Goal: Task Accomplishment & Management: Use online tool/utility

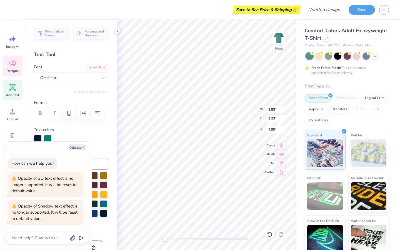
scroll to position [4, 1]
type textarea "x"
type textarea ""Let's Ge"
type textarea "x"
type textarea ""Let's G"
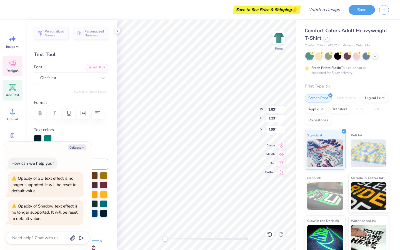
type textarea "x"
type textarea ""Let's"
type textarea "x"
type textarea ""Let's"
type textarea "x"
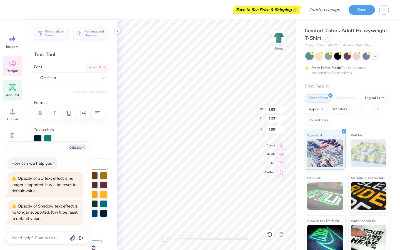
type textarea ""Let'"
type textarea "x"
type textarea ""Let"
type textarea "x"
type textarea ""Le"
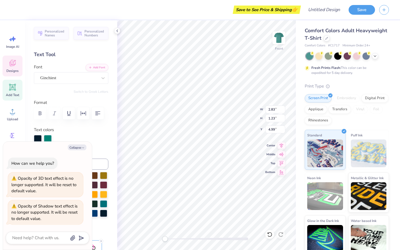
type textarea "x"
type textarea ""L"
type textarea "x"
type textarea """
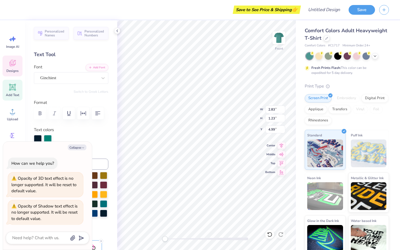
type textarea "x"
type input "1.87"
type input "1.06"
type input "5.86"
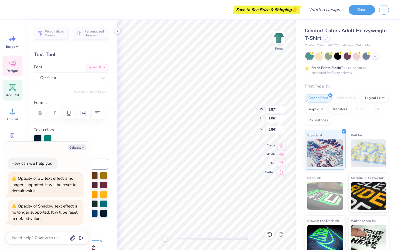
scroll to position [4, 1]
type textarea "x"
type textarea "Nauti"
type textarea "x"
type textarea "Naut"
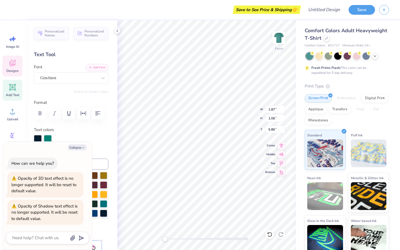
type textarea "x"
type textarea "Nau"
type textarea "x"
type textarea "Na"
type textarea "x"
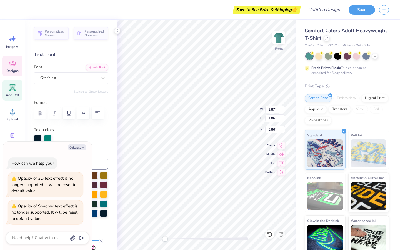
type textarea "N"
type textarea "x"
type input "5.29"
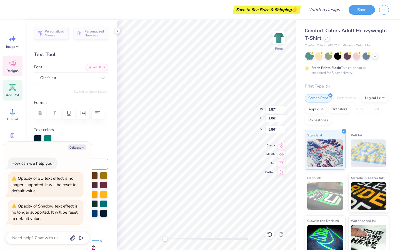
type input "3.00"
type input "2.67"
type textarea "x"
type textarea "Sprin"
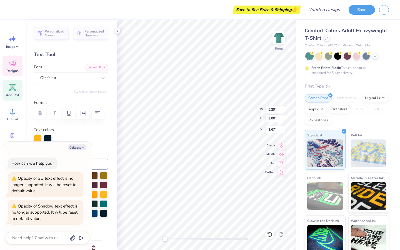
type textarea "x"
type textarea "Spri"
type textarea "x"
type textarea "Spr"
type textarea "x"
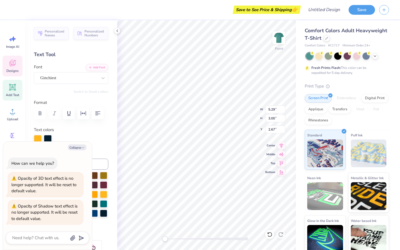
type textarea "Sp"
type textarea "x"
type textarea "S"
type textarea "x"
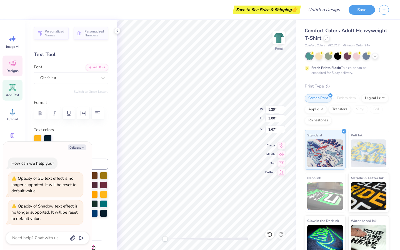
type textarea "T"
type textarea "x"
type textarea "Th"
type textarea "x"
type textarea "The"
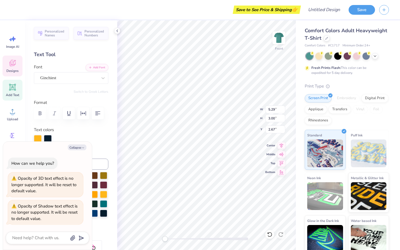
type textarea "x"
type textarea "Thet"
type textarea "x"
type textarea "Theta"
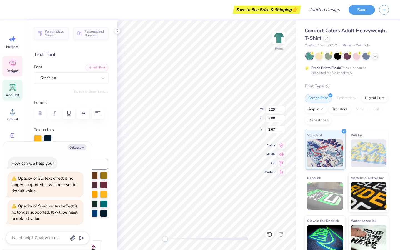
type textarea "x"
type input "6.09"
type input "3.16"
type input "2.72"
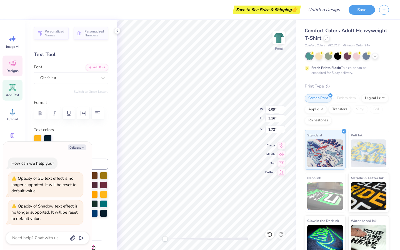
type textarea "x"
type textarea "Forma"
type textarea "x"
type textarea "Form"
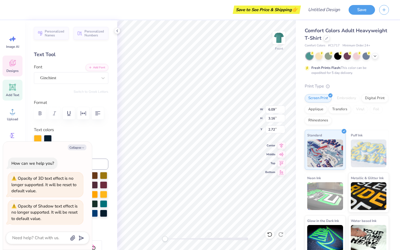
type textarea "x"
type textarea "For"
type textarea "x"
type textarea "Fo"
type textarea "x"
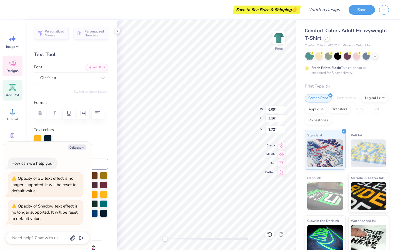
type textarea "F"
type textarea "x"
type textarea "D"
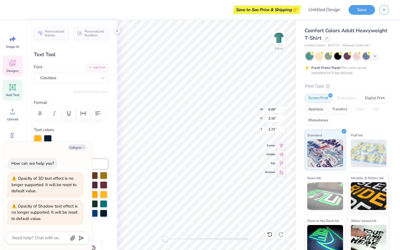
type textarea "x"
type textarea "De"
type textarea "x"
type textarea "Delt"
type textarea "x"
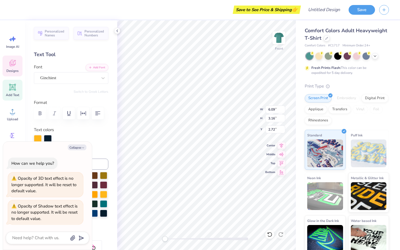
type textarea "Delta"
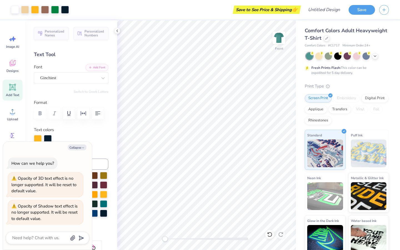
click at [88, 133] on div "Text colors" at bounding box center [71, 135] width 74 height 16
click at [79, 150] on button "Collapse" at bounding box center [77, 147] width 19 height 6
type textarea "x"
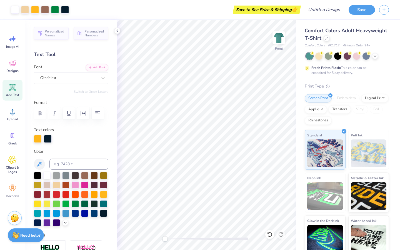
click at [12, 89] on icon at bounding box center [12, 87] width 5 height 5
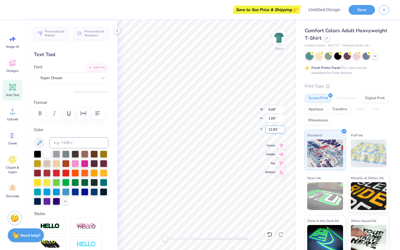
scroll to position [4, 1]
type textarea "T"
type textarea "Cabo"
click at [79, 79] on div "Super Dream" at bounding box center [69, 78] width 58 height 9
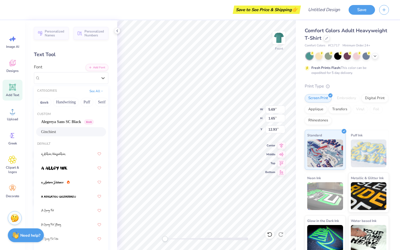
click at [53, 133] on div "Ginchiest" at bounding box center [71, 132] width 60 height 6
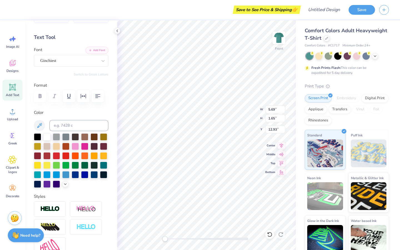
scroll to position [16, 0]
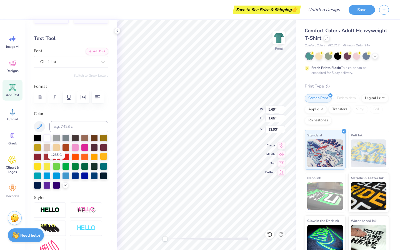
click at [100, 160] on div at bounding box center [103, 156] width 7 height 7
click at [40, 124] on icon at bounding box center [39, 126] width 7 height 7
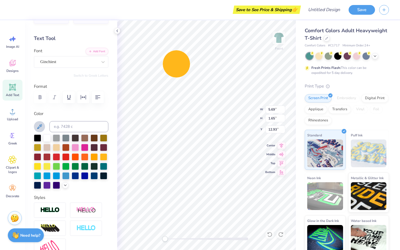
click at [176, 64] on div "Save to See Price & Shipping 👉 Design Title Save Image AI Designs Add Text Uplo…" at bounding box center [200, 125] width 400 height 250
click at [95, 116] on label "Color" at bounding box center [71, 113] width 74 height 6
click at [42, 127] on icon at bounding box center [39, 126] width 7 height 7
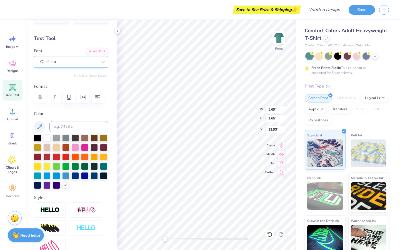
click at [82, 64] on div "Ginchiest" at bounding box center [69, 61] width 58 height 9
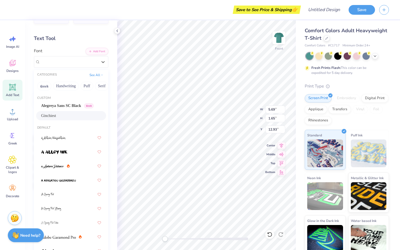
click at [109, 110] on div "Personalized Names Personalized Numbers Text Tool Add Font Font option Ginchies…" at bounding box center [71, 135] width 92 height 230
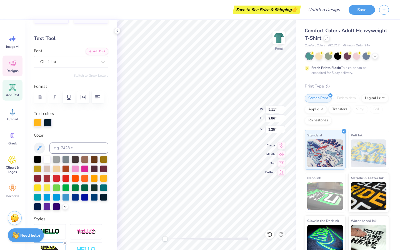
type input "5.11"
type input "2.86"
type input "3.25"
type input "4.52"
type input "2.72"
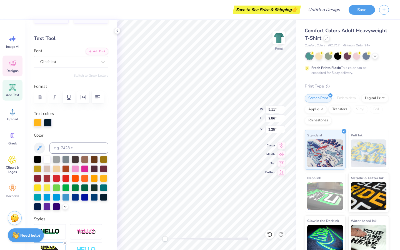
type input "2.88"
type input "5.11"
type input "2.86"
type input "3.53"
